Goal: Transaction & Acquisition: Subscribe to service/newsletter

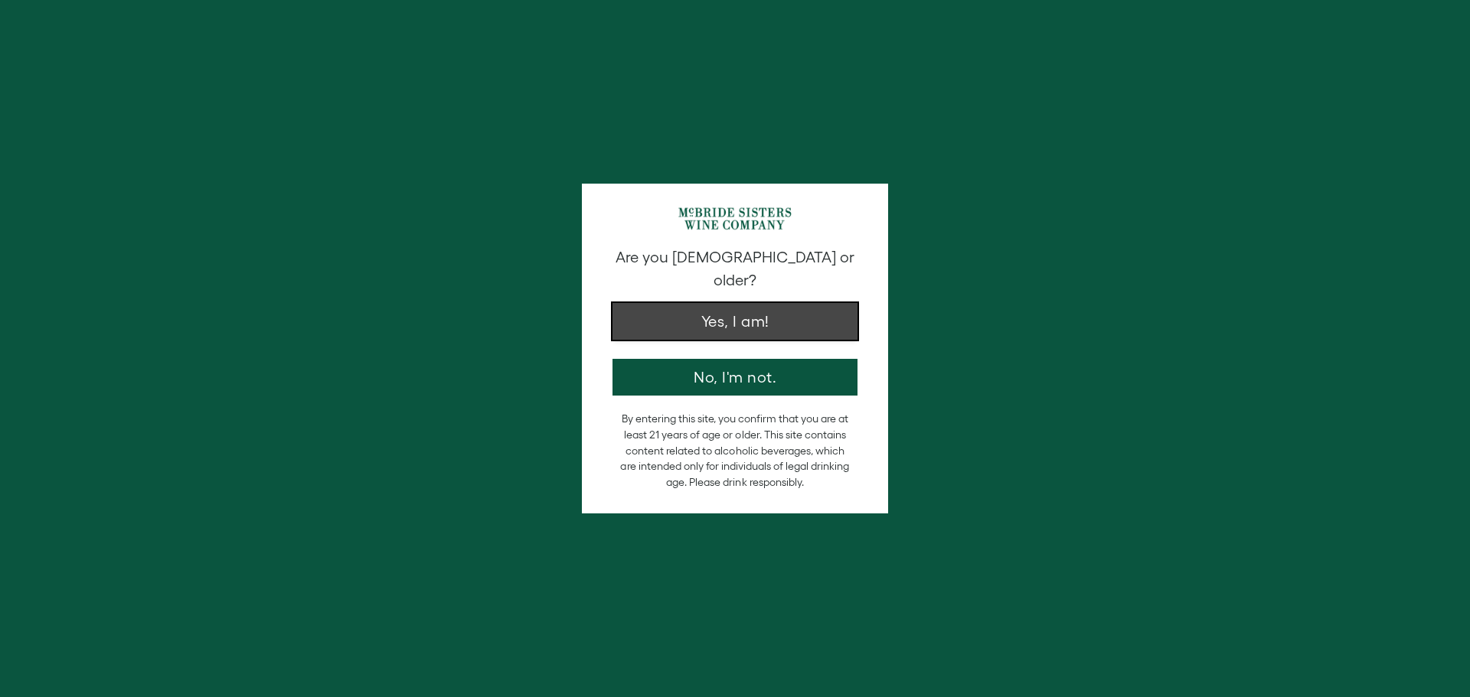
click at [716, 309] on button "Yes, I am!" at bounding box center [734, 321] width 245 height 37
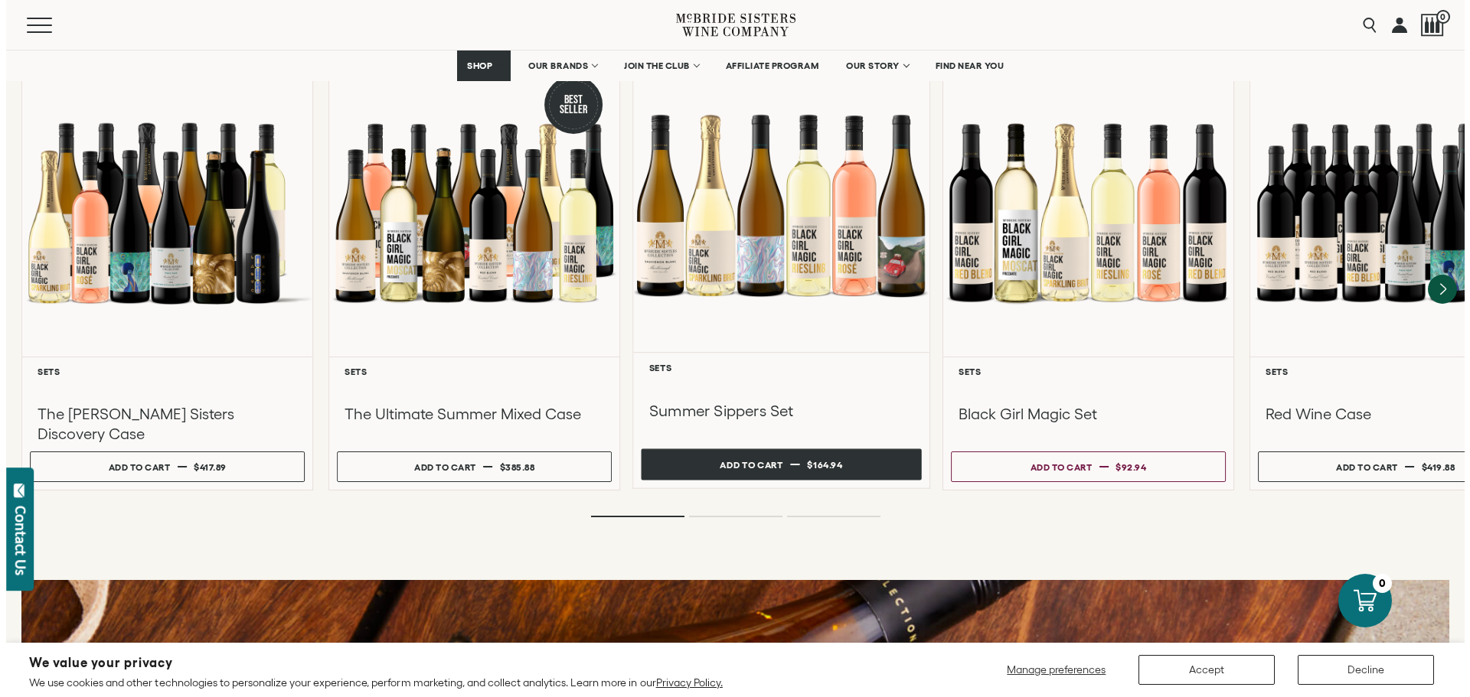
scroll to position [1378, 0]
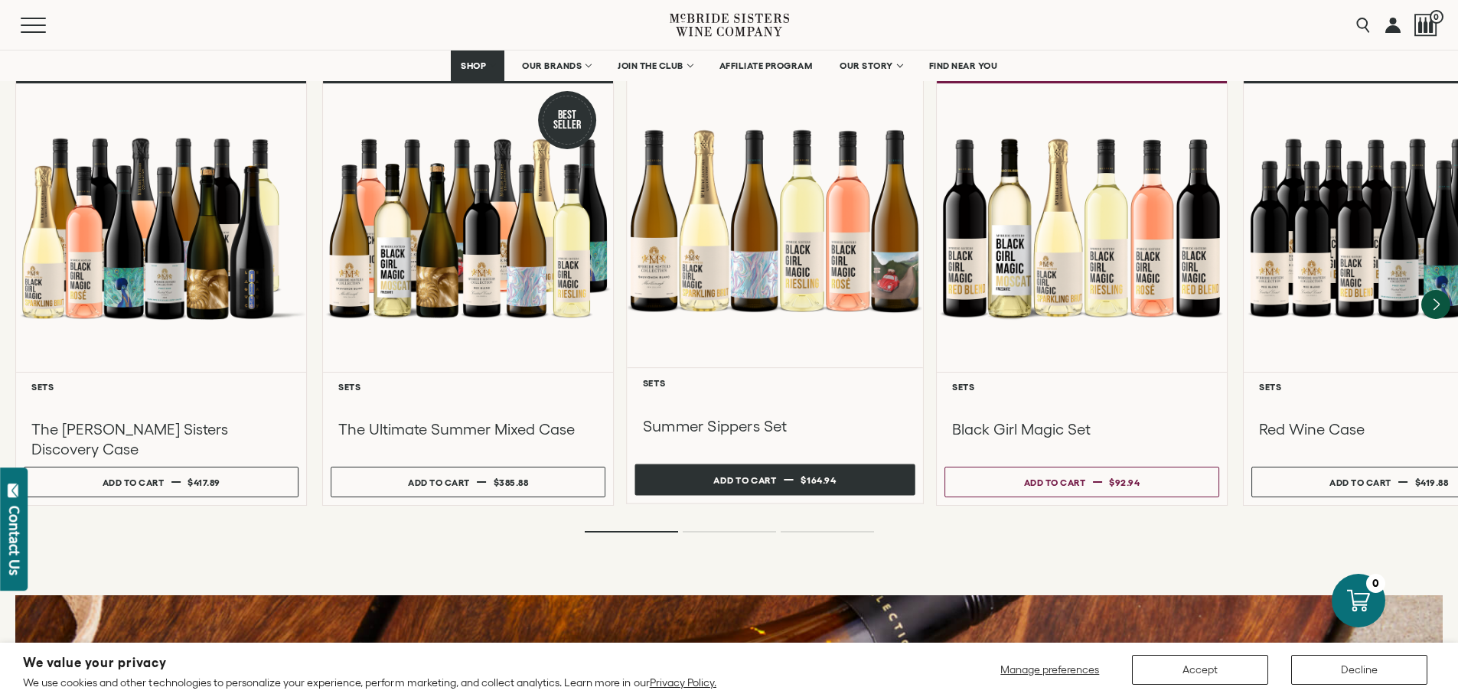
click at [743, 469] on div "Add to cart" at bounding box center [745, 480] width 63 height 23
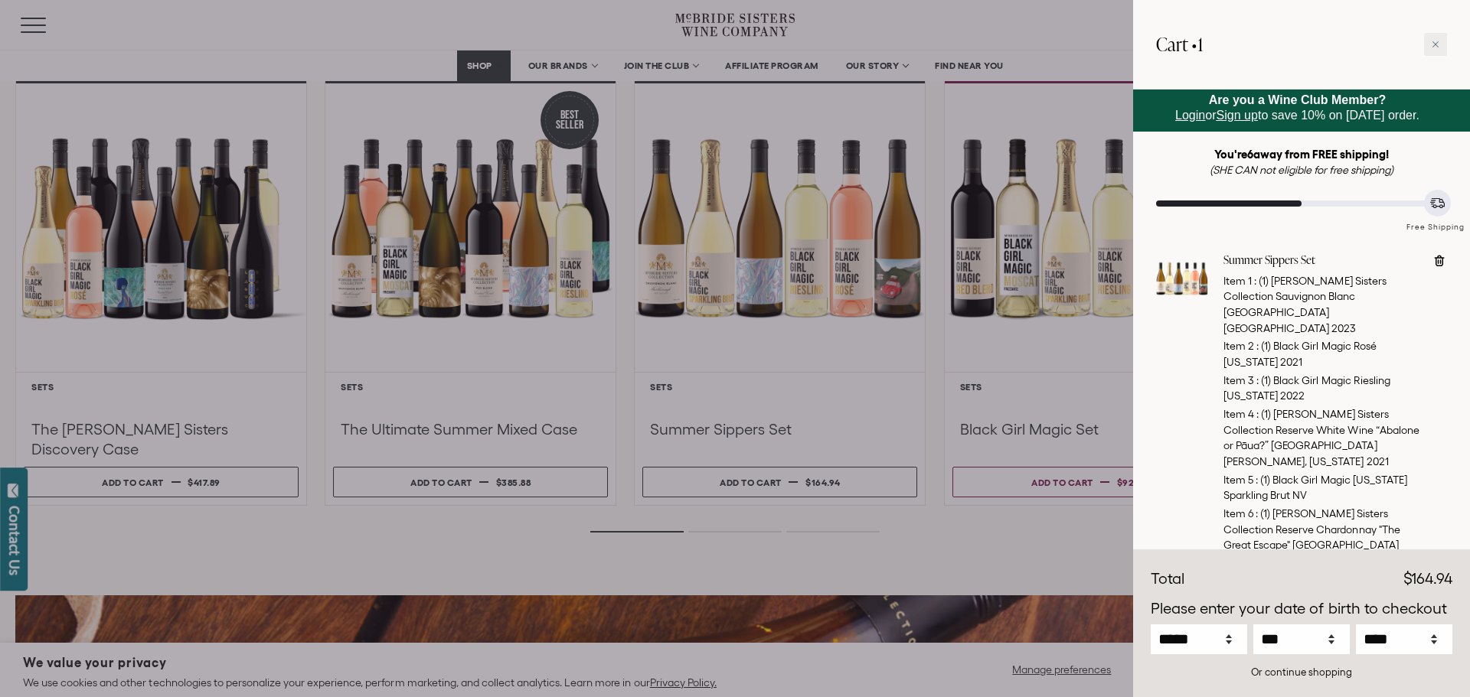
scroll to position [82, 0]
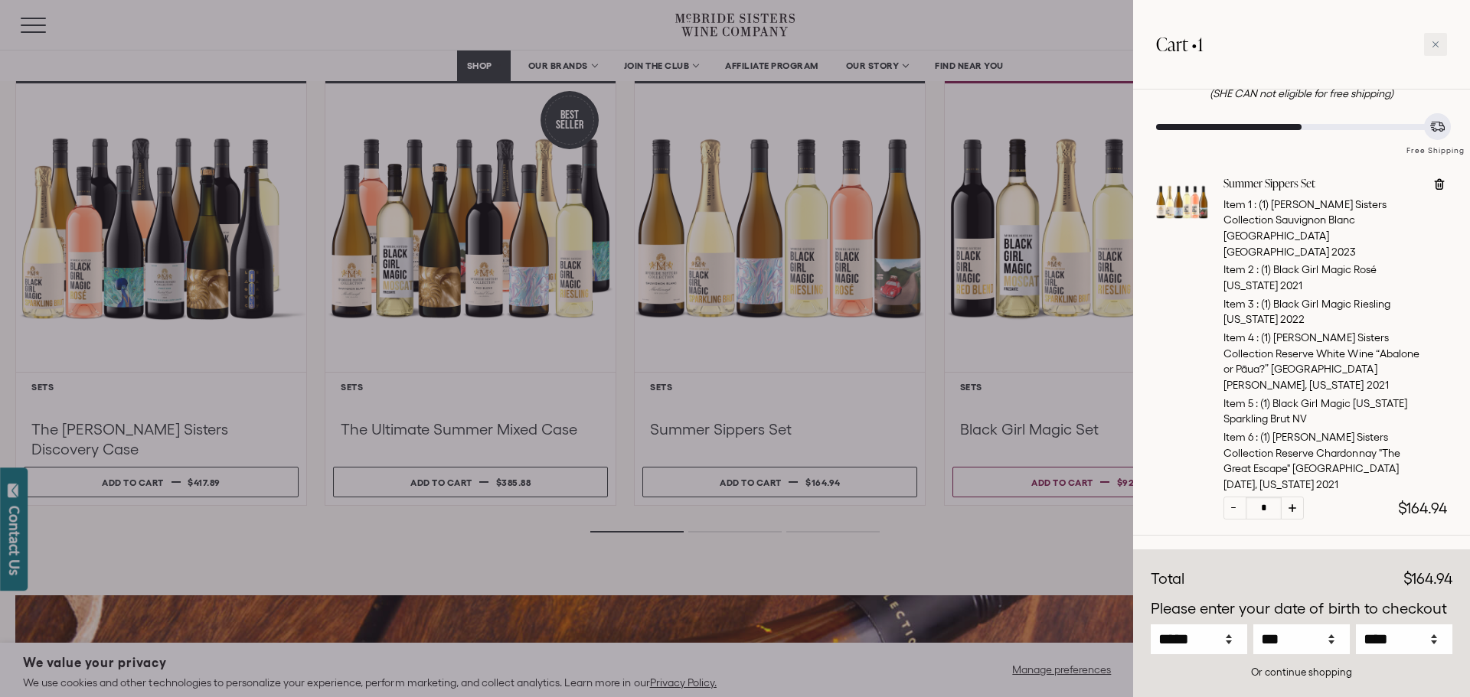
click at [553, 69] on div at bounding box center [735, 348] width 1470 height 697
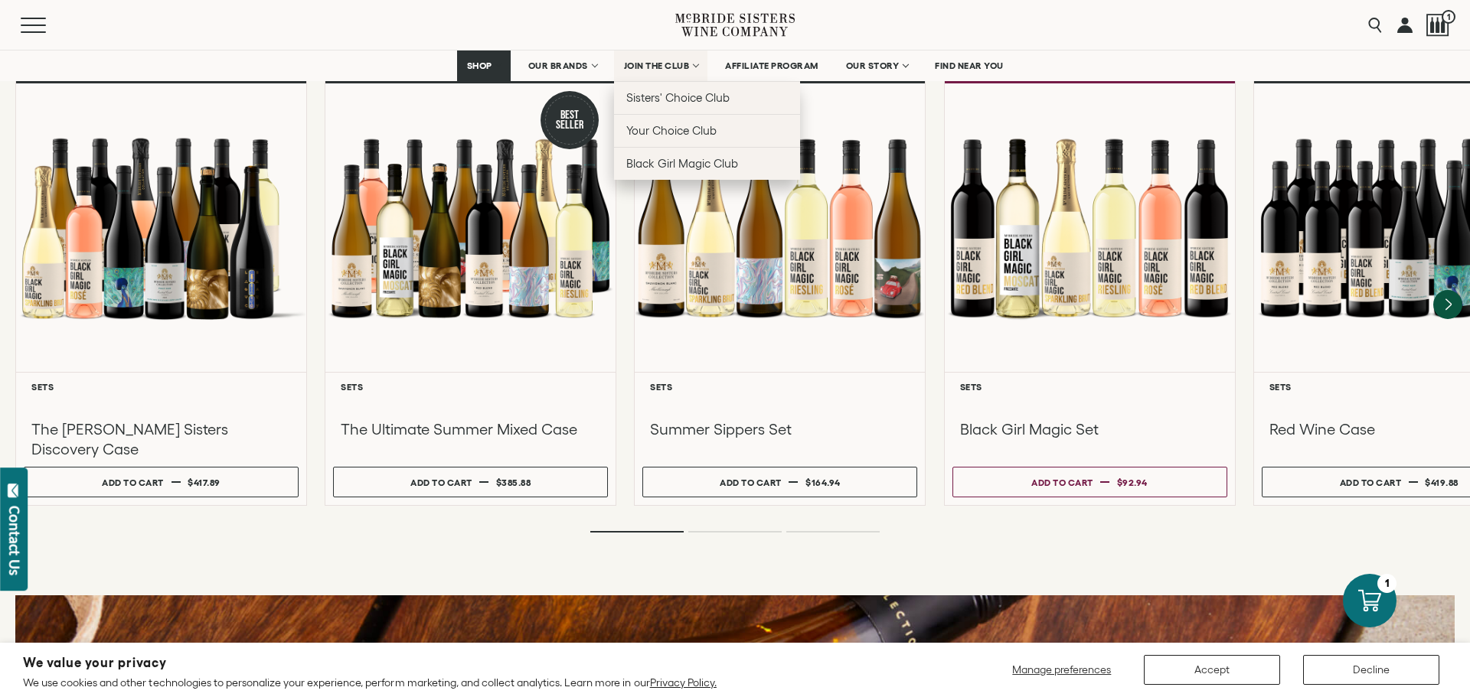
click at [649, 65] on span "JOIN THE CLUB" at bounding box center [657, 65] width 66 height 11
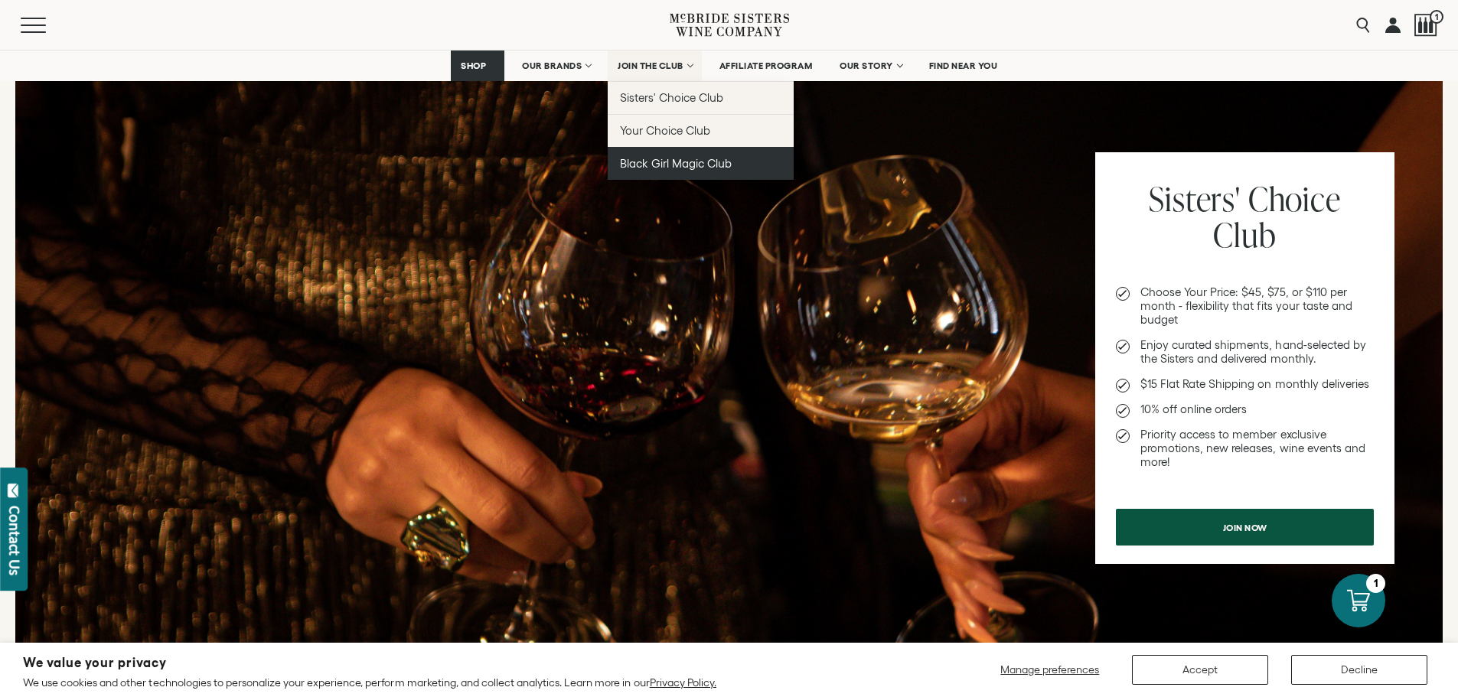
scroll to position [536, 0]
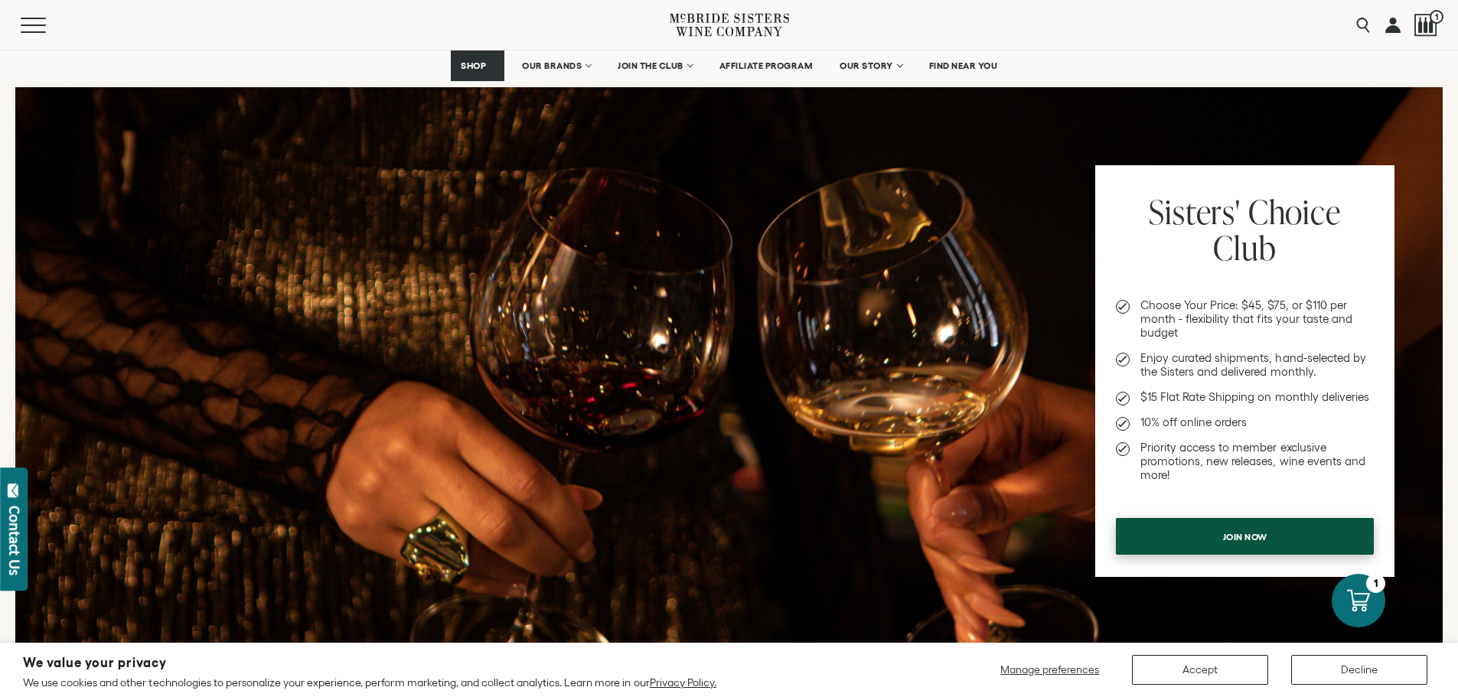
click at [1266, 528] on span "Join now" at bounding box center [1246, 537] width 98 height 30
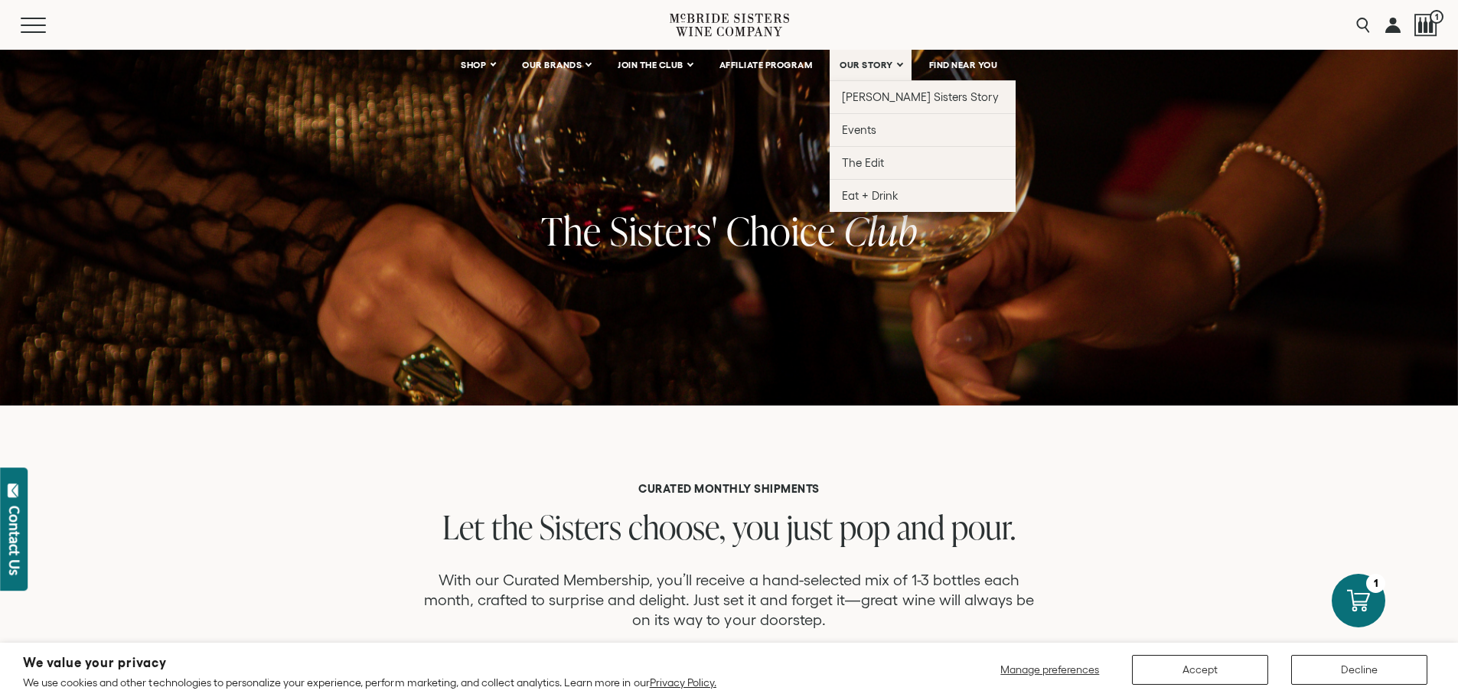
click at [841, 62] on span "OUR STORY" at bounding box center [867, 65] width 54 height 11
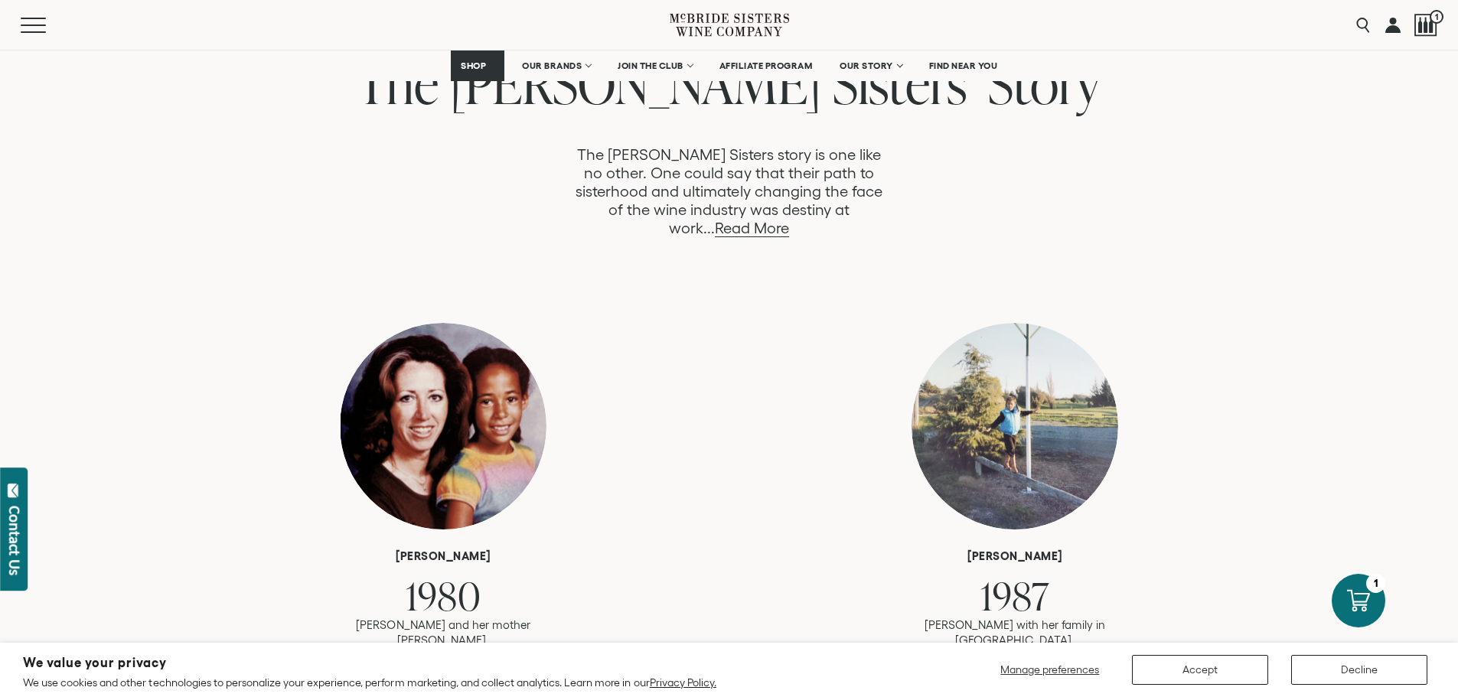
scroll to position [842, 0]
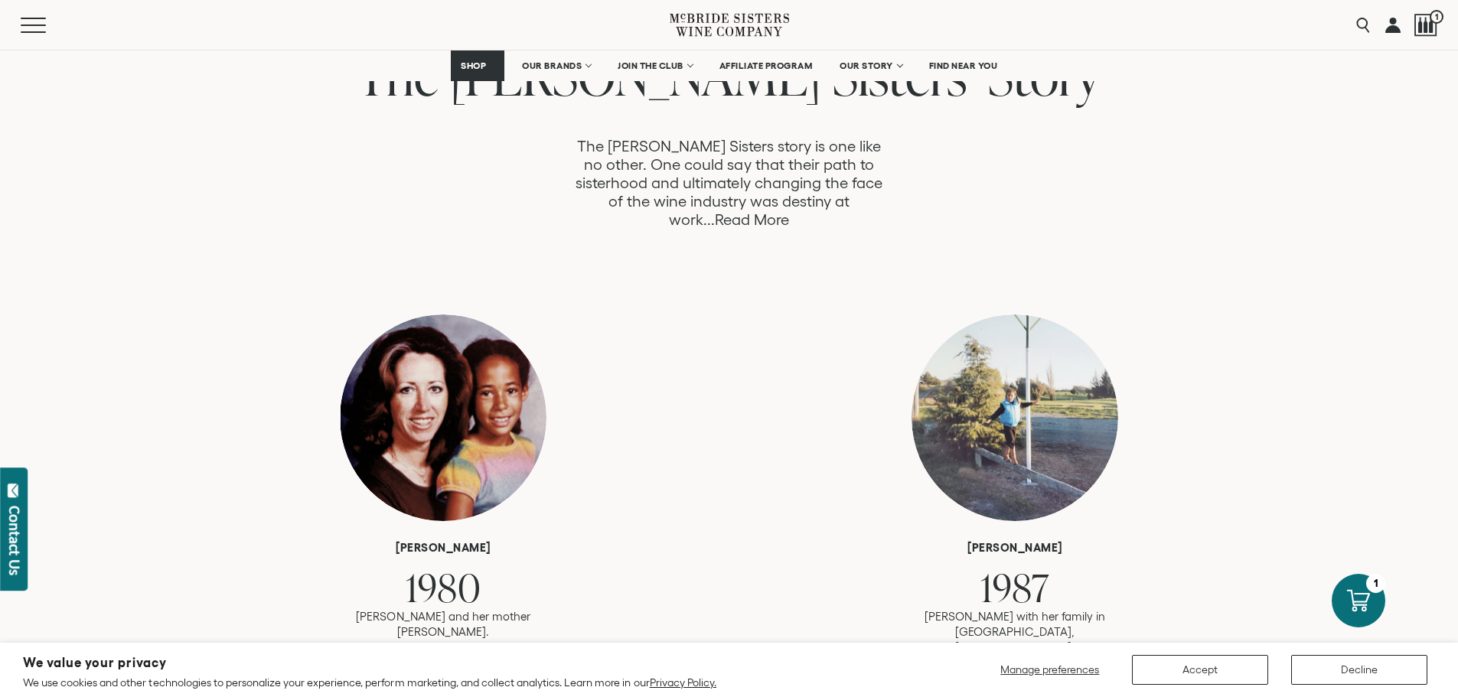
click at [789, 211] on link "Read More" at bounding box center [752, 220] width 74 height 18
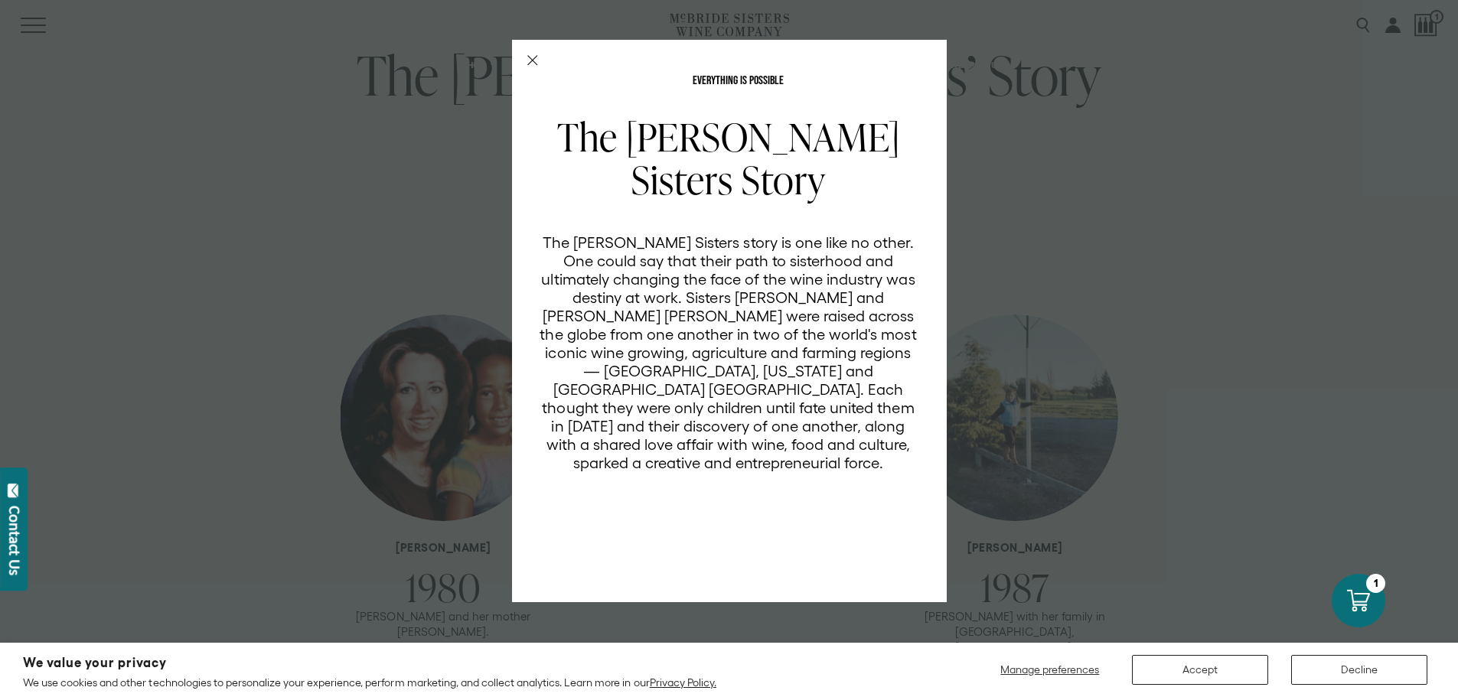
scroll to position [0, 0]
click at [535, 60] on icon "Close Modal" at bounding box center [532, 60] width 11 height 11
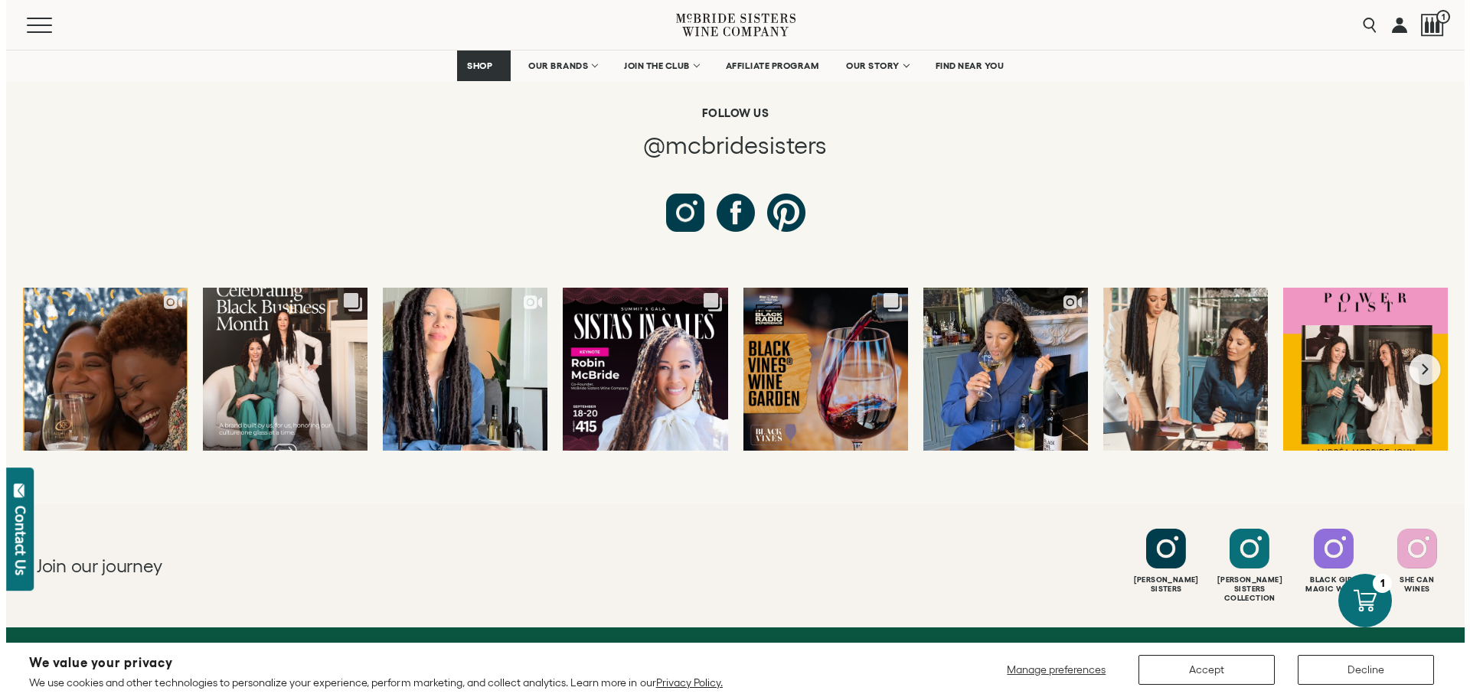
scroll to position [5818, 0]
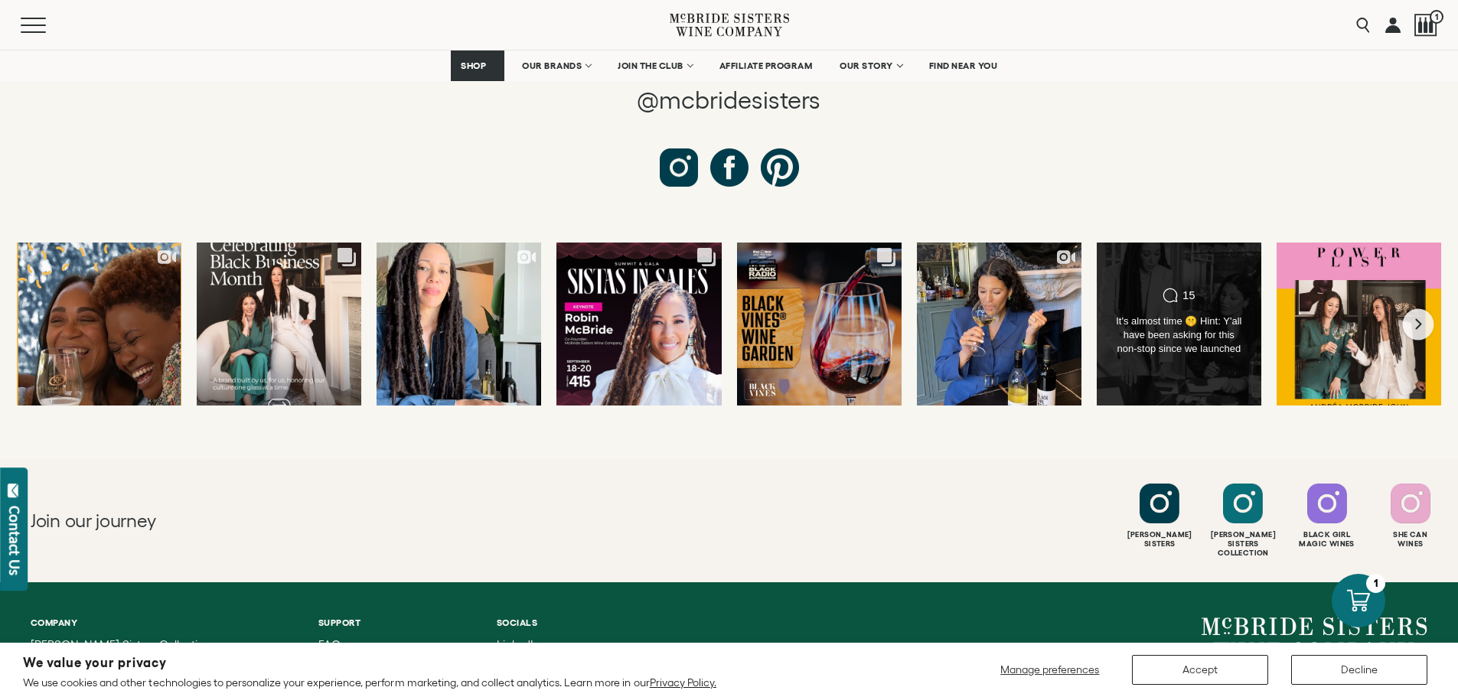
click at [1155, 315] on div "It's almost time 🤫 Hint: Y'all have been asking for this non-stop since we laun…" at bounding box center [1178, 336] width 133 height 43
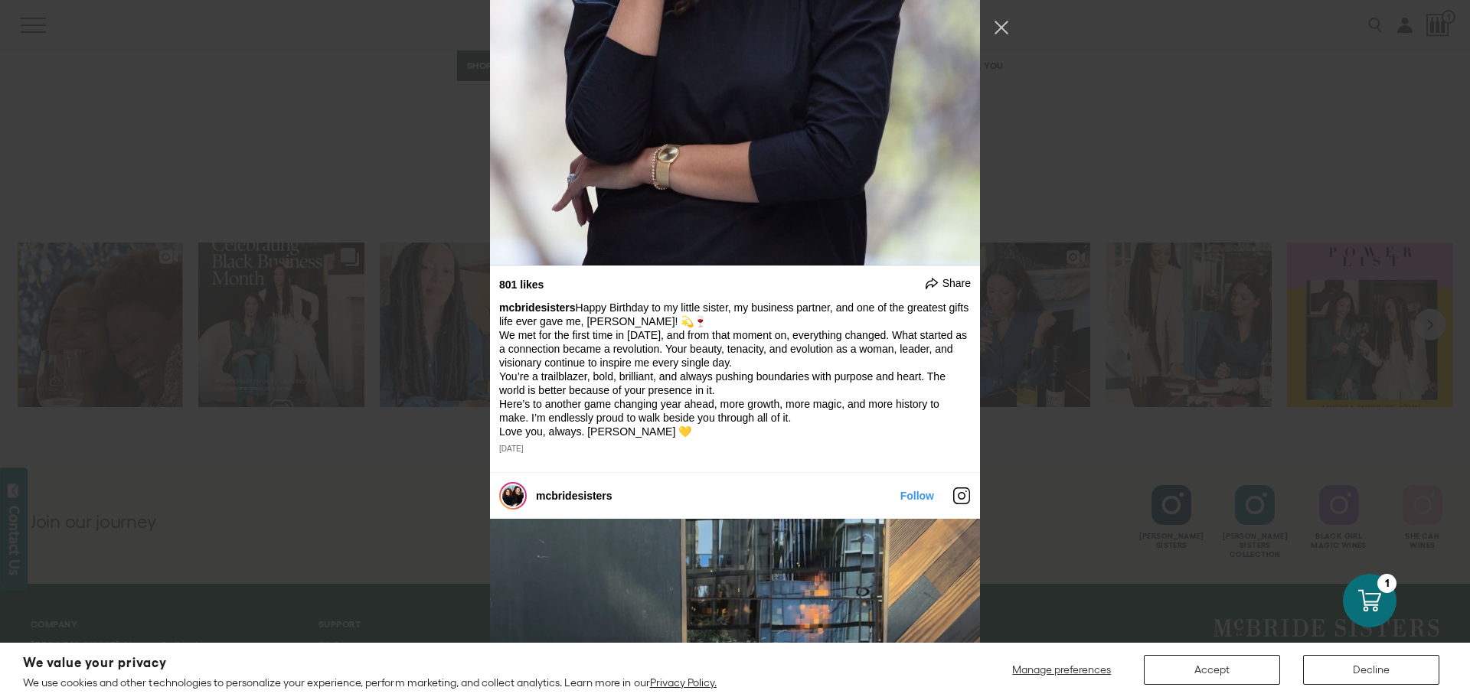
scroll to position [4460, 0]
